Goal: Check status: Check status

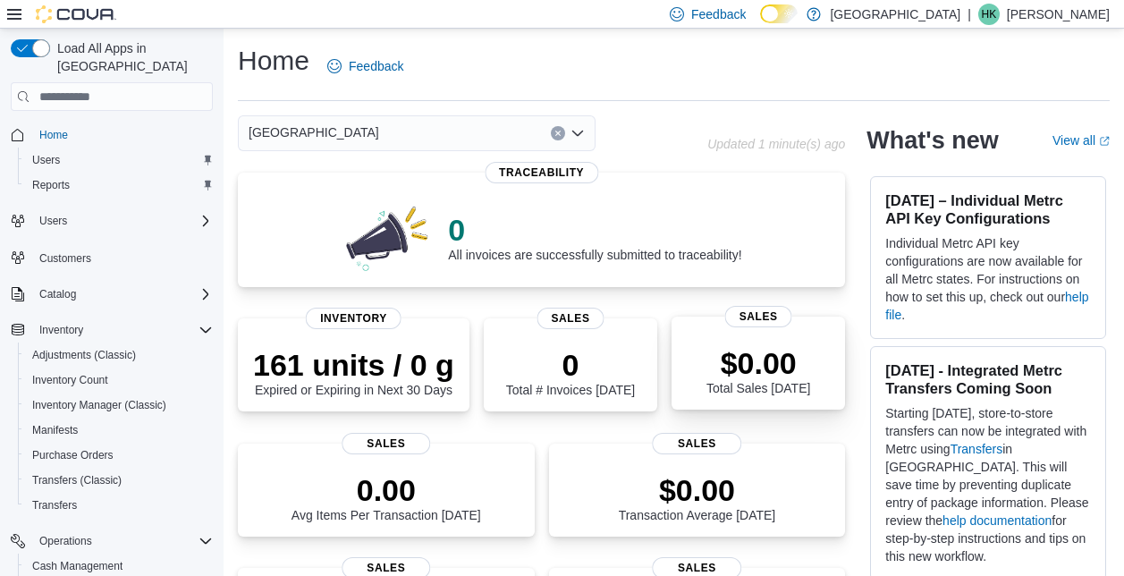
click at [708, 341] on div "$0.00 Total Sales Today" at bounding box center [758, 366] width 145 height 57
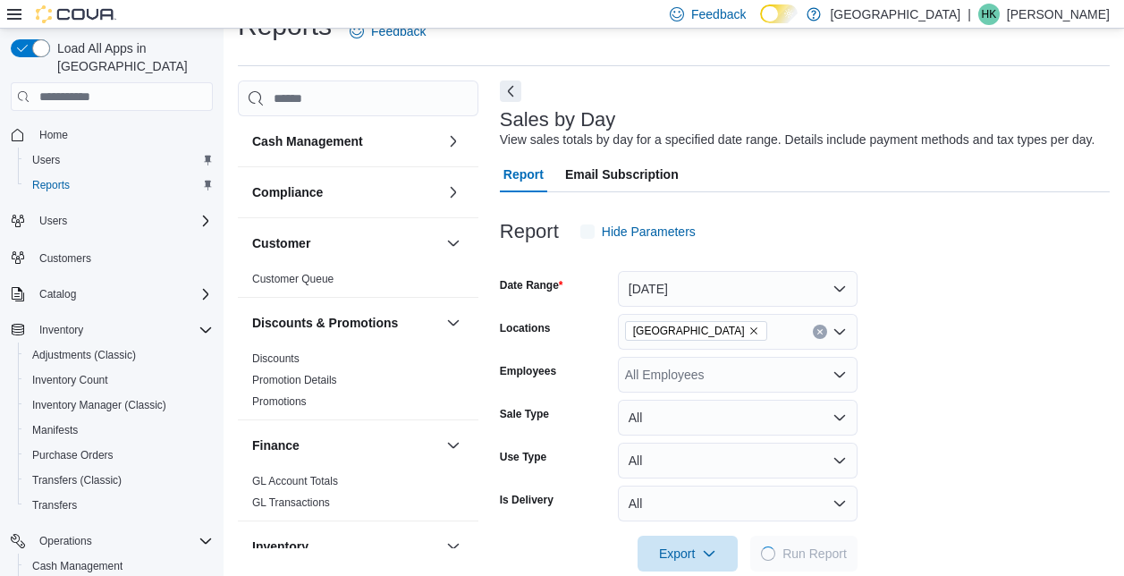
scroll to position [41, 0]
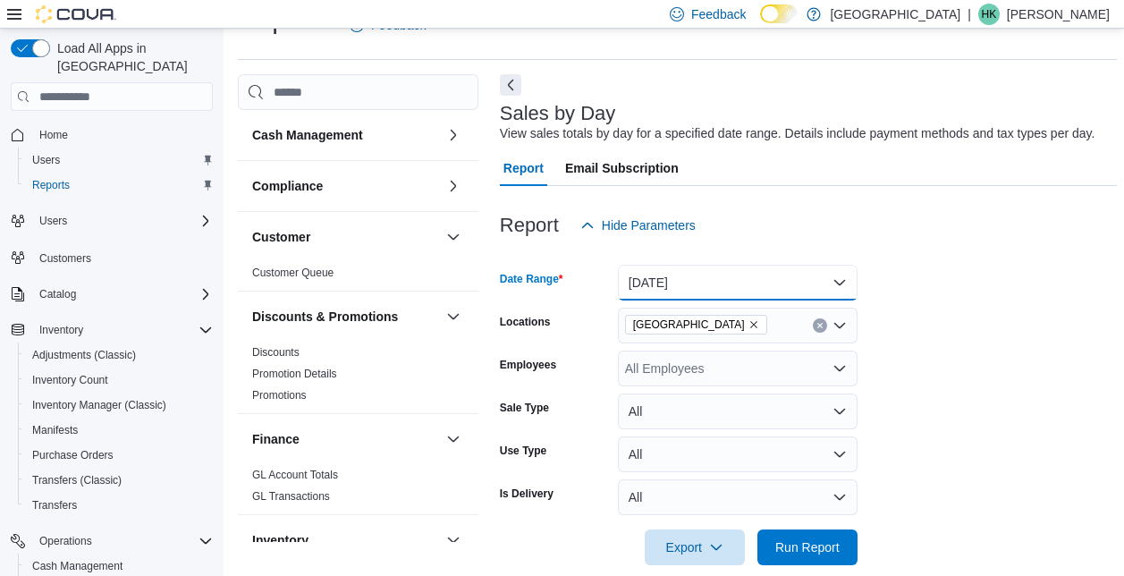
click at [835, 284] on button "Today" at bounding box center [738, 283] width 240 height 36
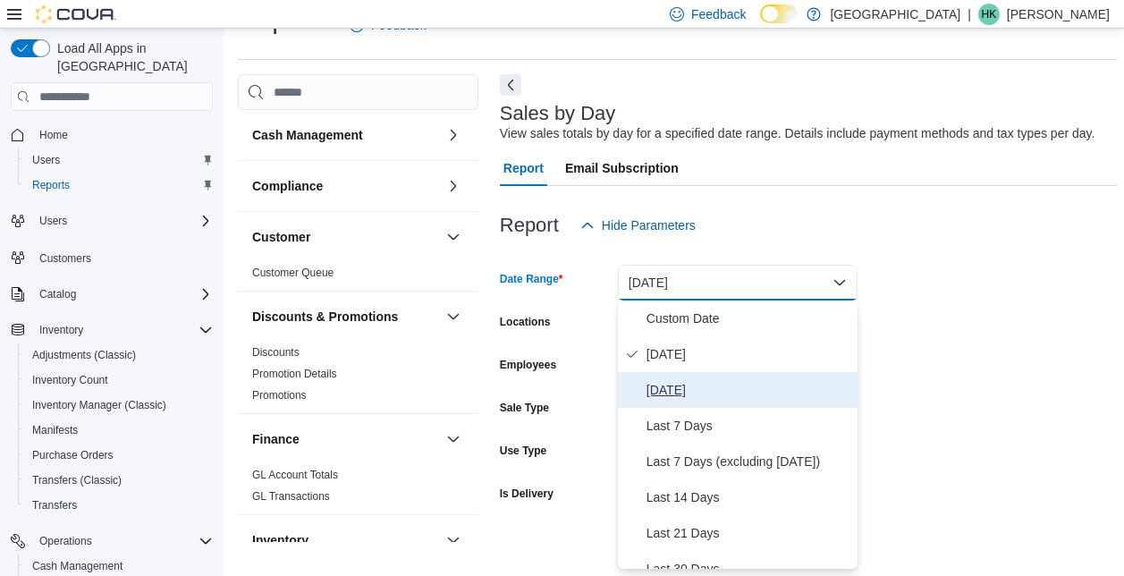
click at [683, 394] on span "Yesterday" at bounding box center [749, 389] width 204 height 21
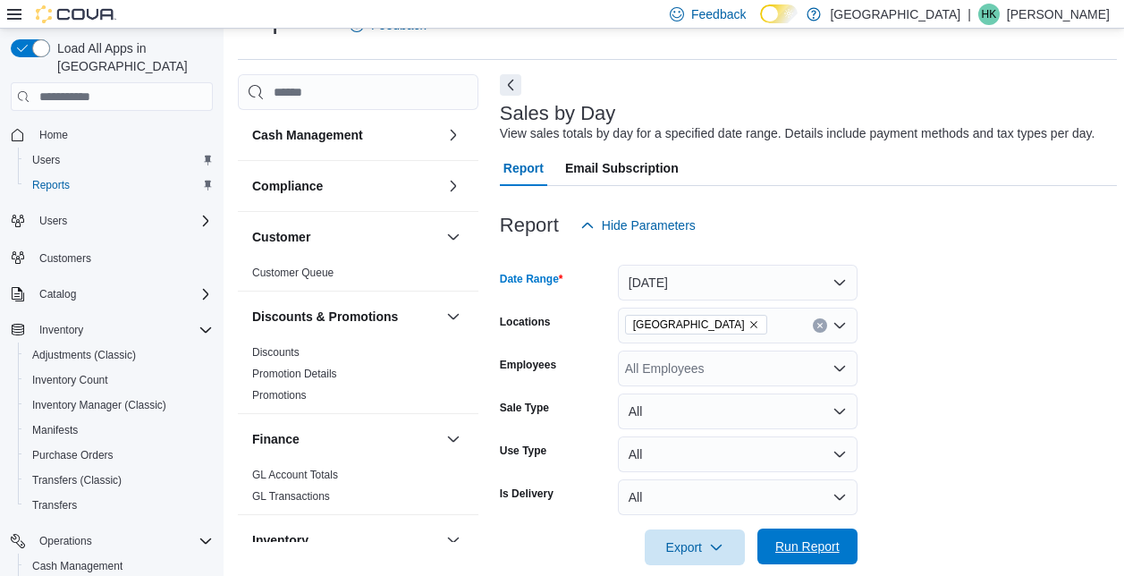
click at [813, 551] on span "Run Report" at bounding box center [807, 546] width 64 height 18
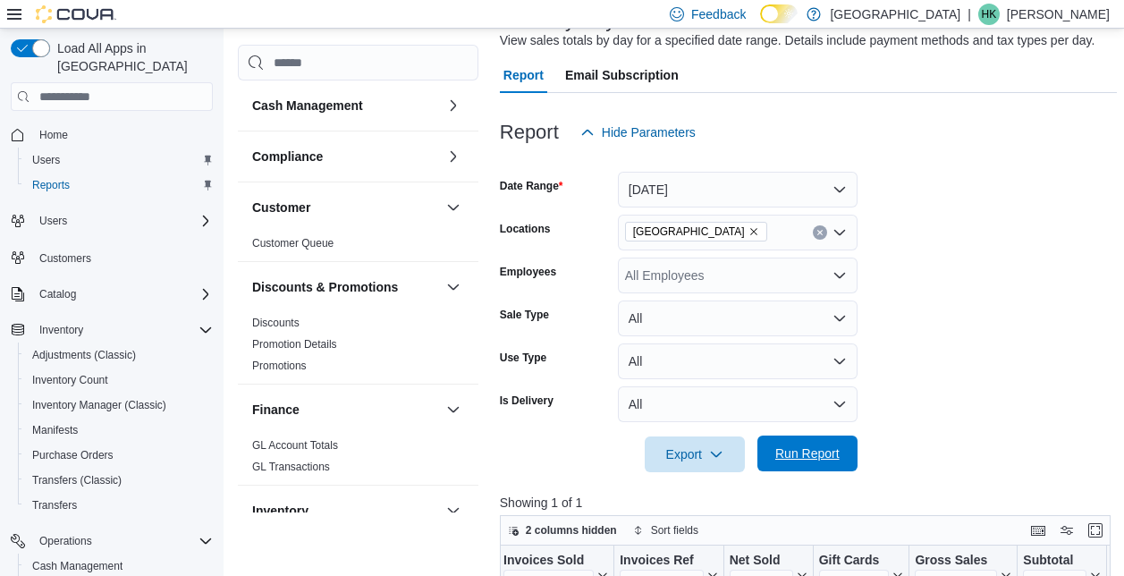
scroll to position [132, 0]
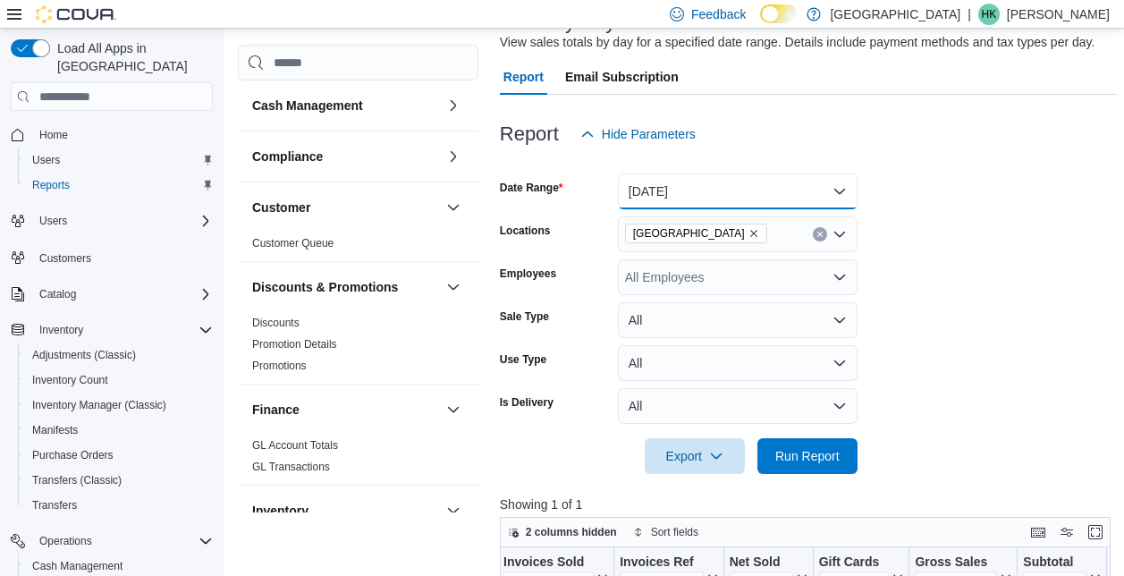
click at [826, 191] on button "Yesterday" at bounding box center [738, 191] width 240 height 36
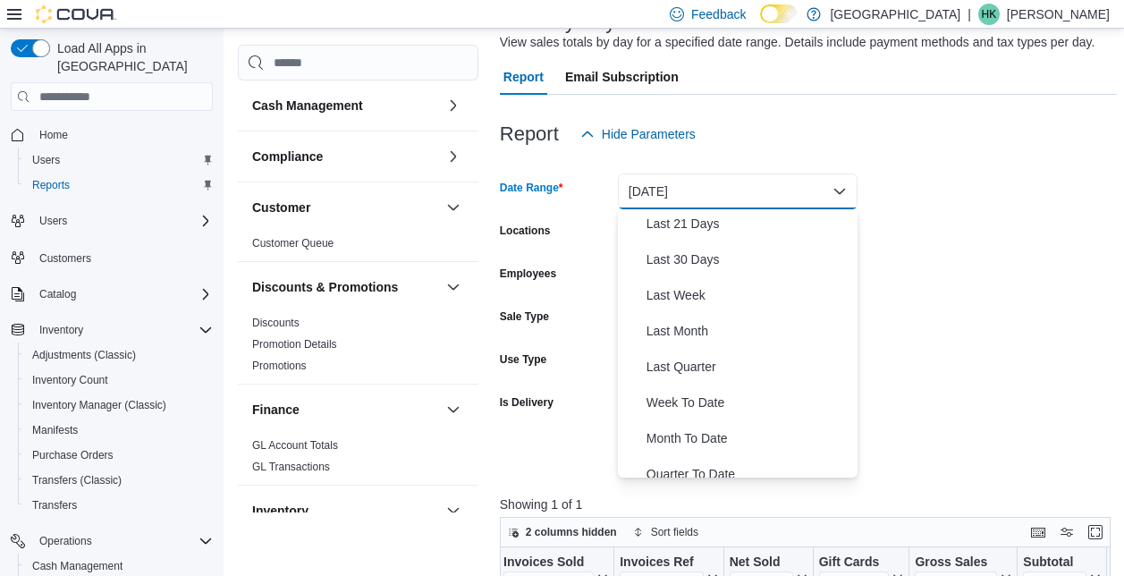
scroll to position [219, 0]
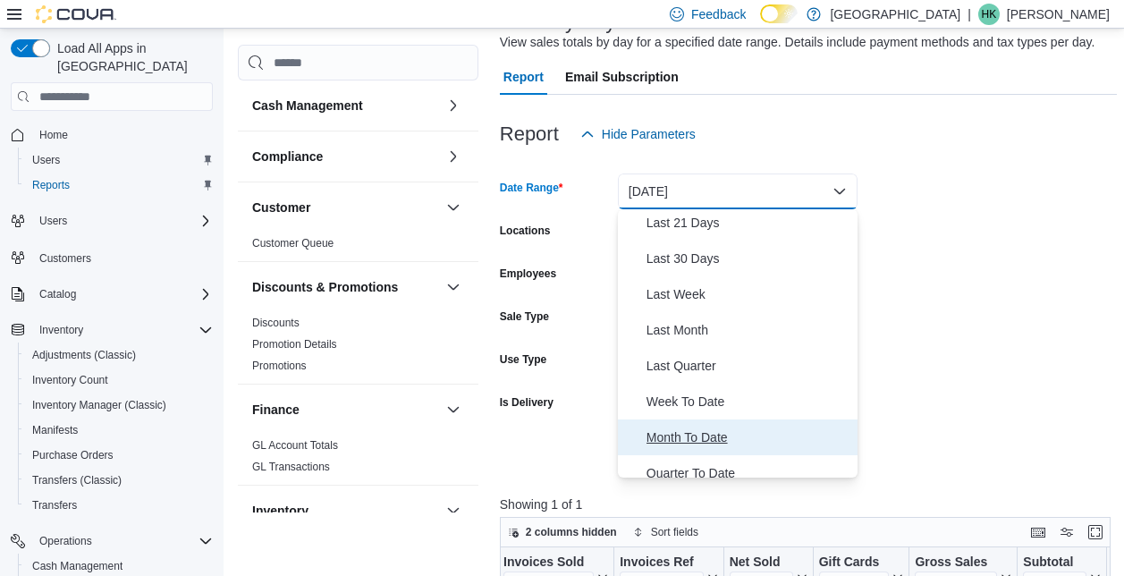
click at [712, 438] on span "Month To Date" at bounding box center [749, 437] width 204 height 21
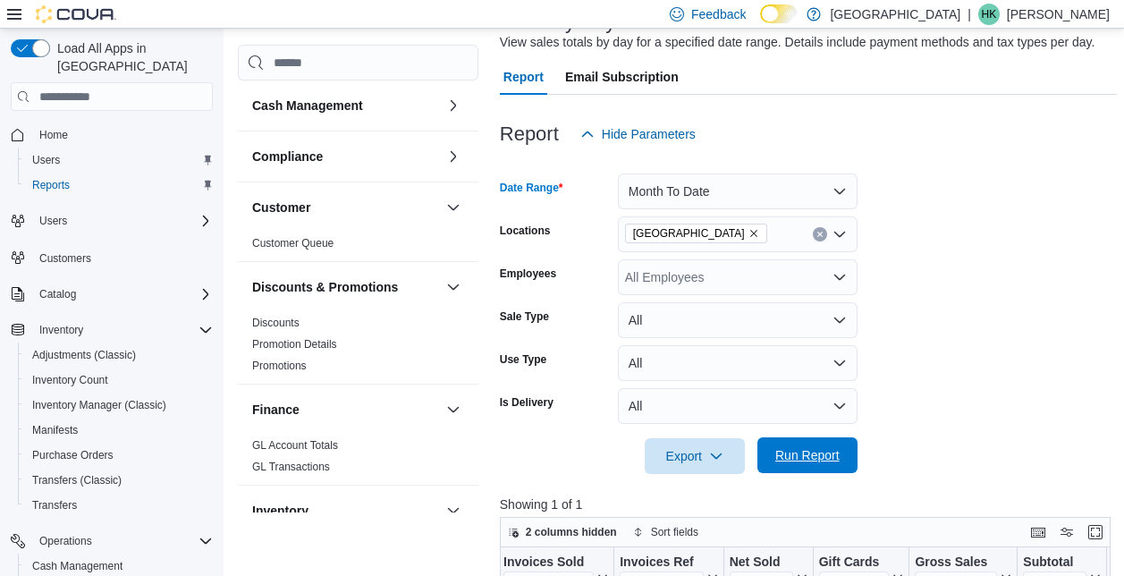
click at [819, 461] on span "Run Report" at bounding box center [807, 455] width 64 height 18
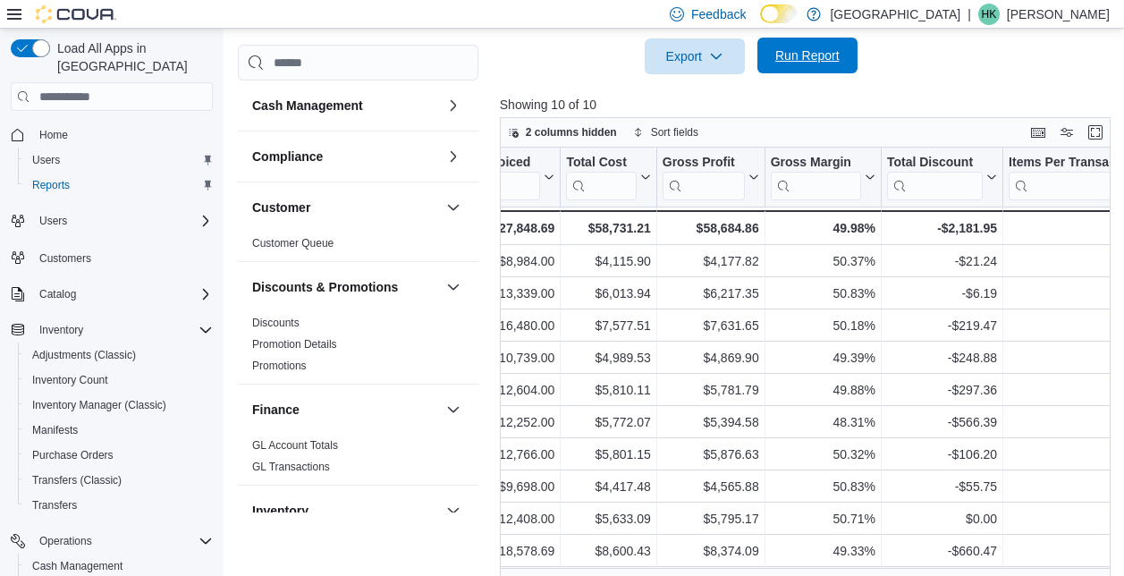
scroll to position [0, 892]
click at [63, 128] on span "Home" at bounding box center [53, 135] width 29 height 14
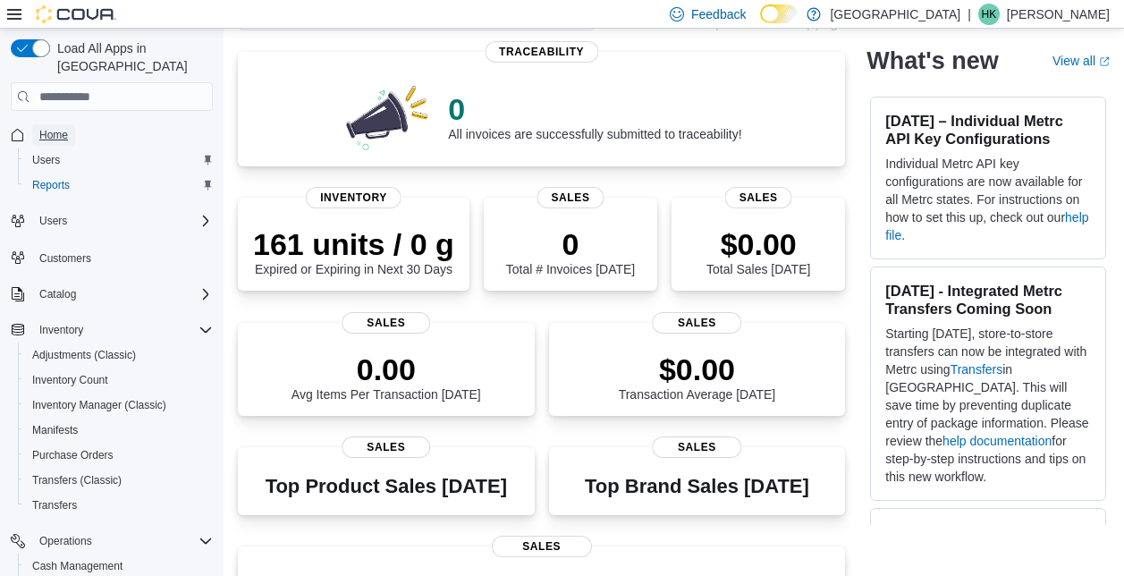
scroll to position [123, 0]
